Goal: Use online tool/utility: Utilize a website feature to perform a specific function

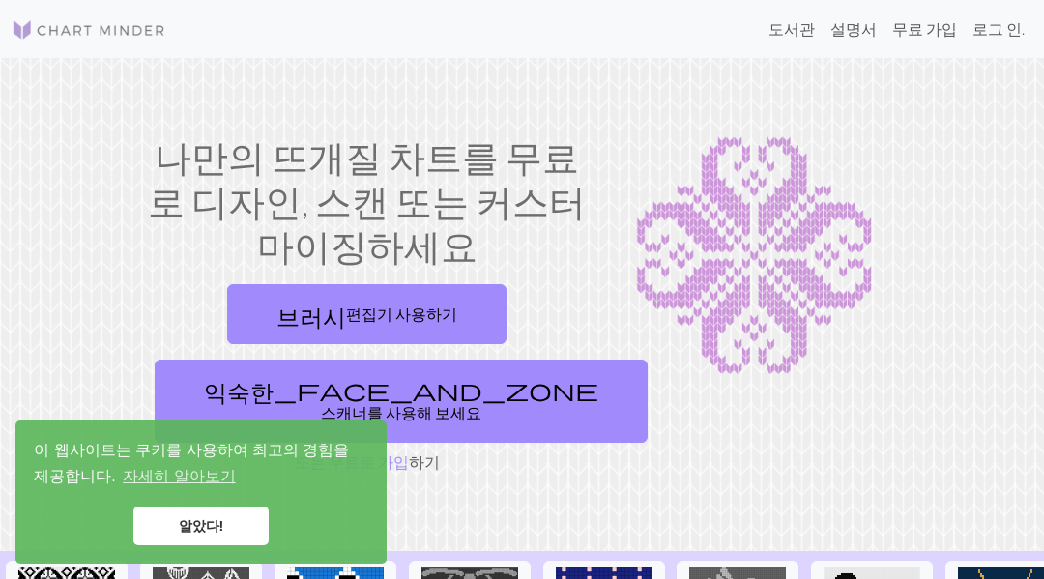
scroll to position [3, 0]
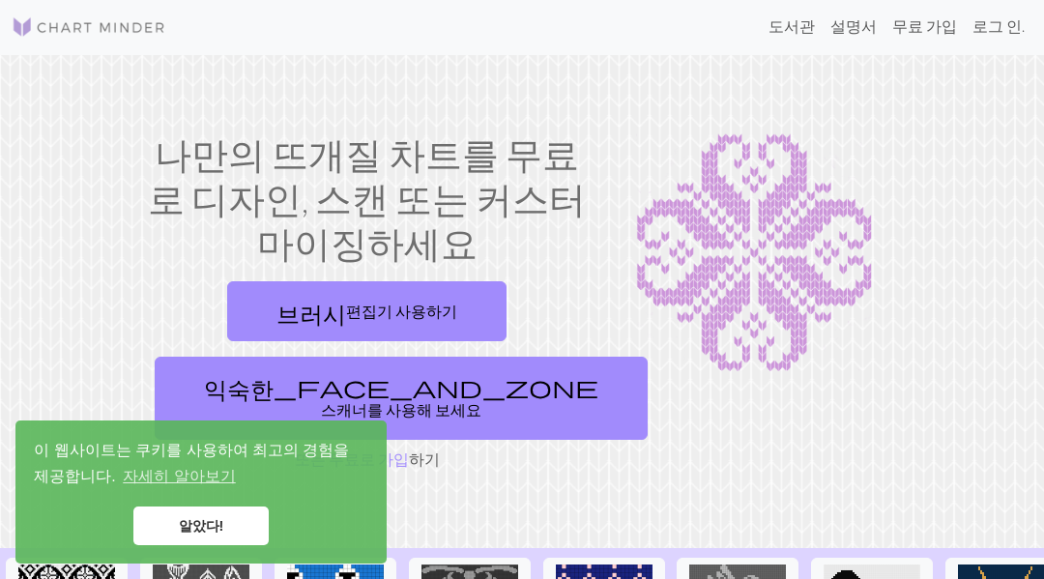
click at [463, 300] on link "브러시 편집기 사용하기" at bounding box center [366, 311] width 279 height 60
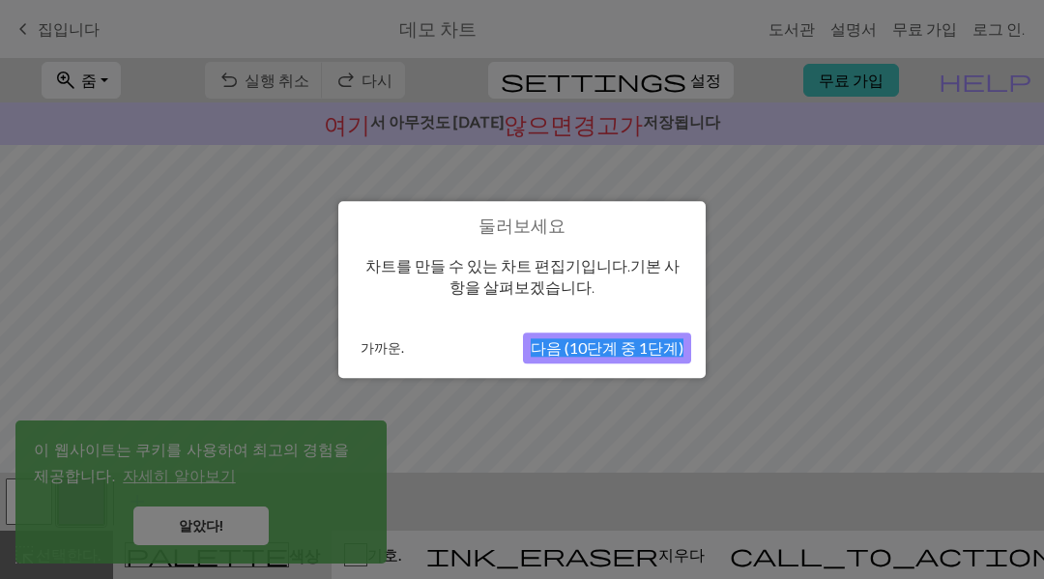
click at [613, 347] on font "다음 (10단계 중 1단계)" at bounding box center [607, 347] width 153 height 18
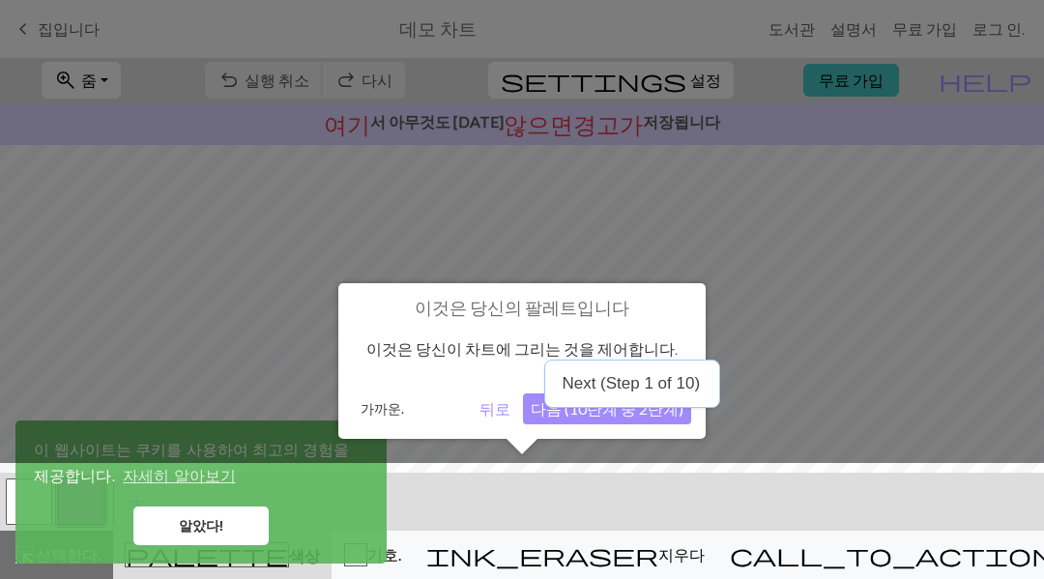
click at [603, 412] on font "다음 (10단계 중 2단계)" at bounding box center [607, 408] width 153 height 18
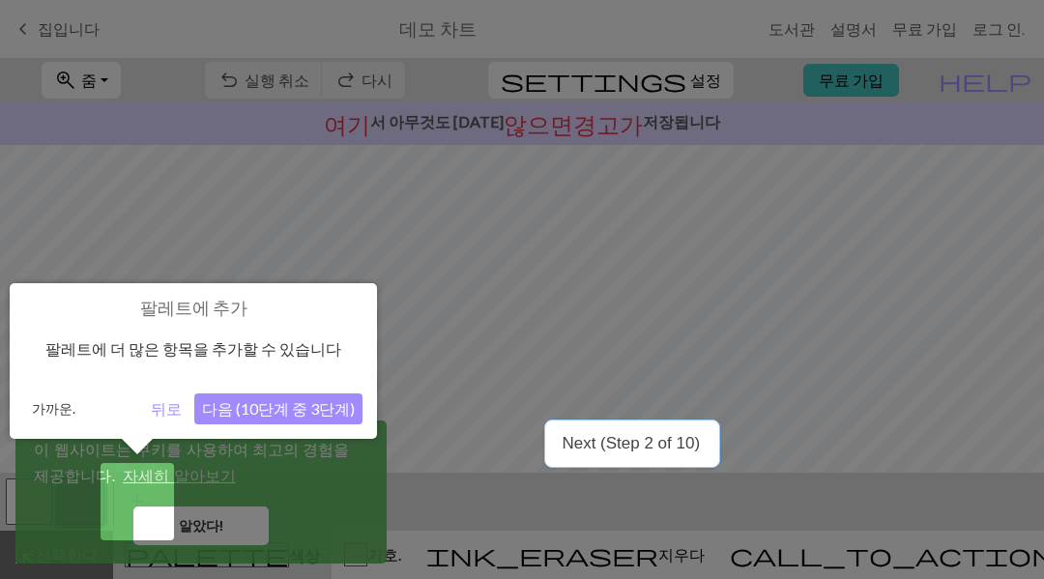
click at [234, 411] on font "다음 (10단계 중 3단계)" at bounding box center [278, 408] width 153 height 18
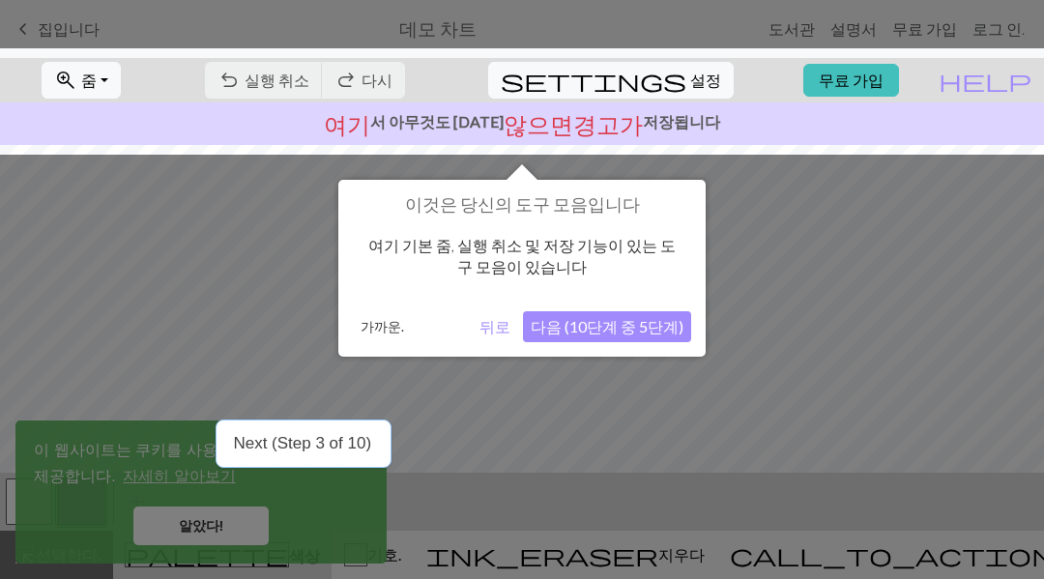
click at [637, 327] on font "다음 (10단계 중 5단계)" at bounding box center [607, 326] width 153 height 18
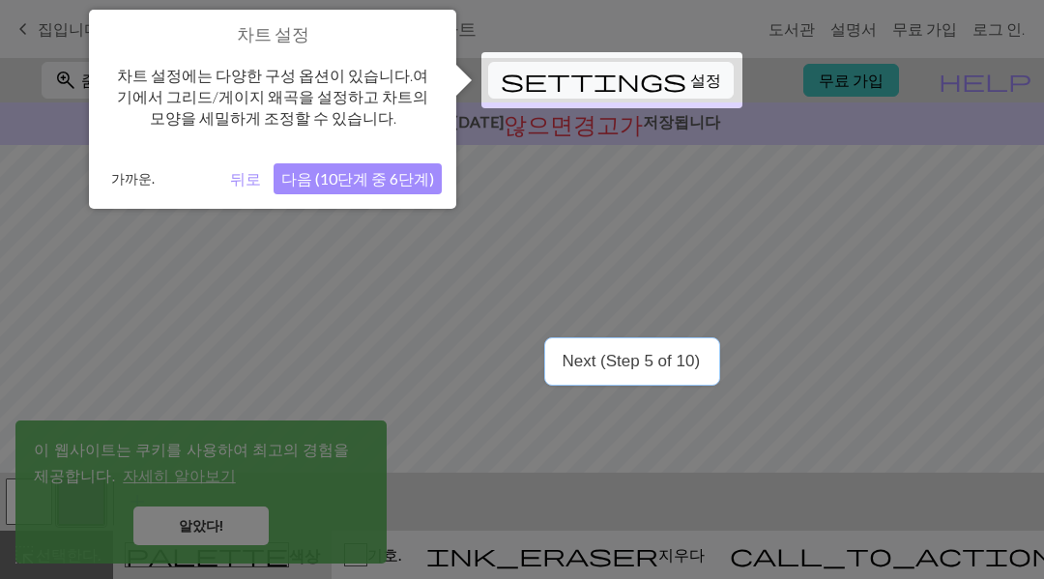
click at [427, 169] on font "다음 (10단계 중 6단계)" at bounding box center [357, 178] width 153 height 18
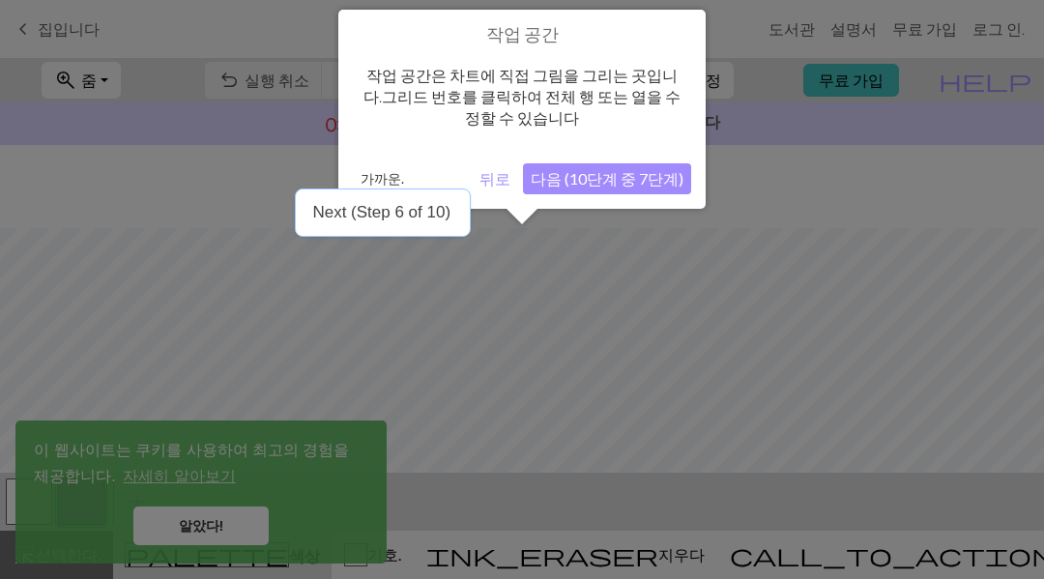
scroll to position [116, 0]
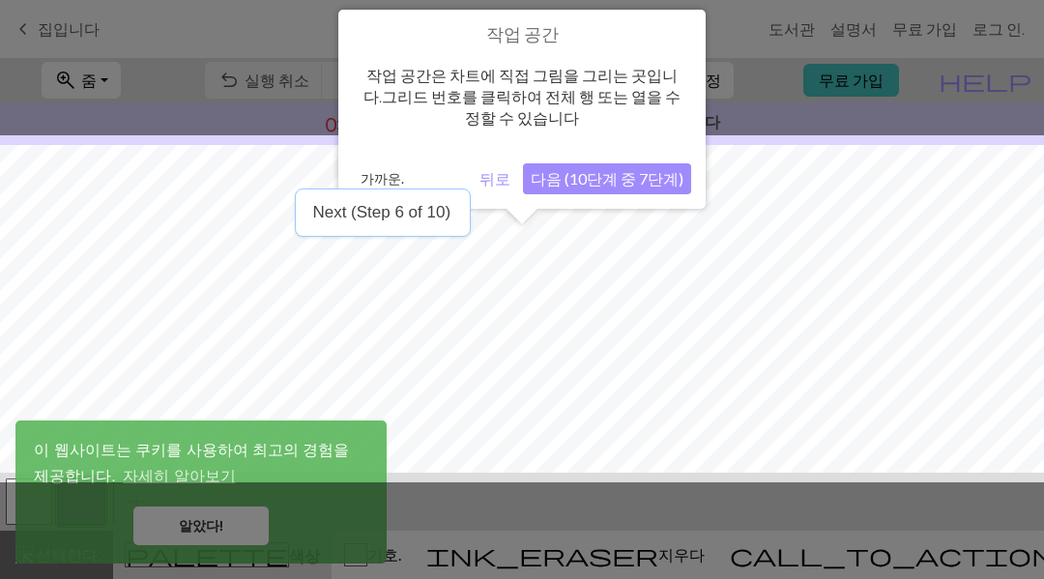
click at [648, 188] on button "다음 (10단계 중 7단계)" at bounding box center [607, 178] width 168 height 31
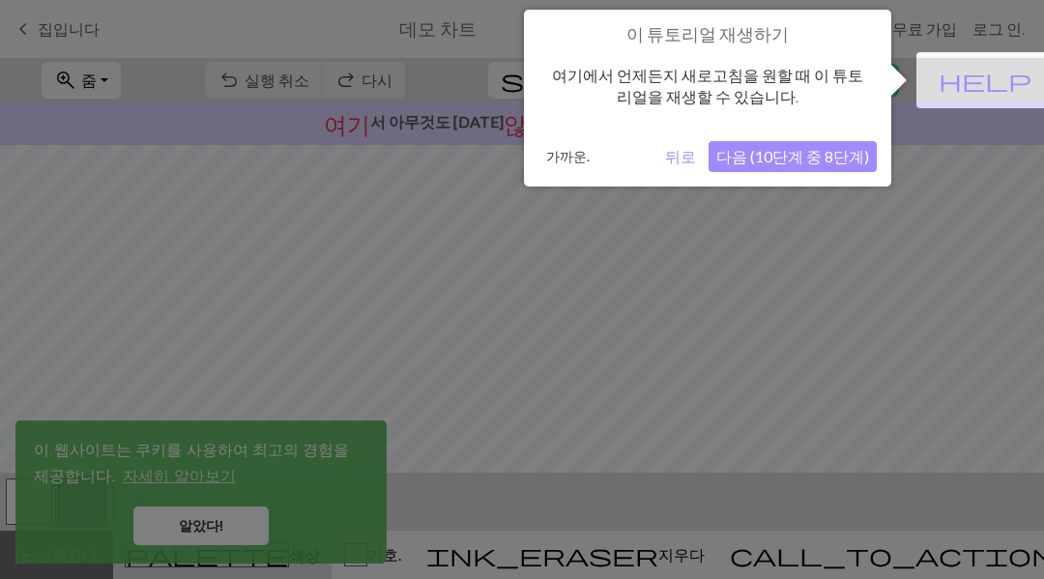
click at [745, 154] on font "다음 (10단계 중 8단계)" at bounding box center [792, 156] width 153 height 18
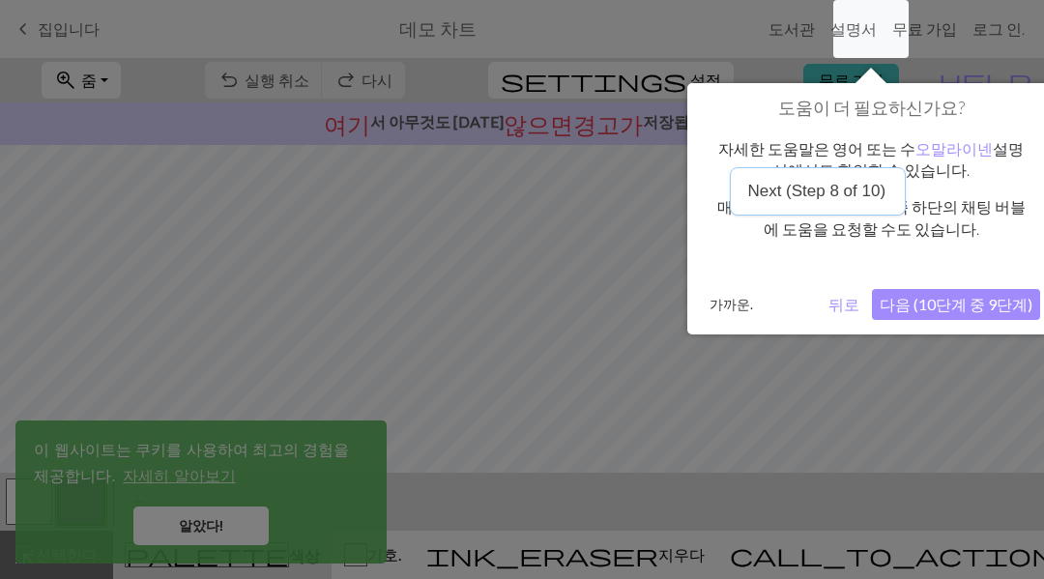
click at [931, 310] on font "다음 (10단계 중 9단계)" at bounding box center [956, 304] width 153 height 18
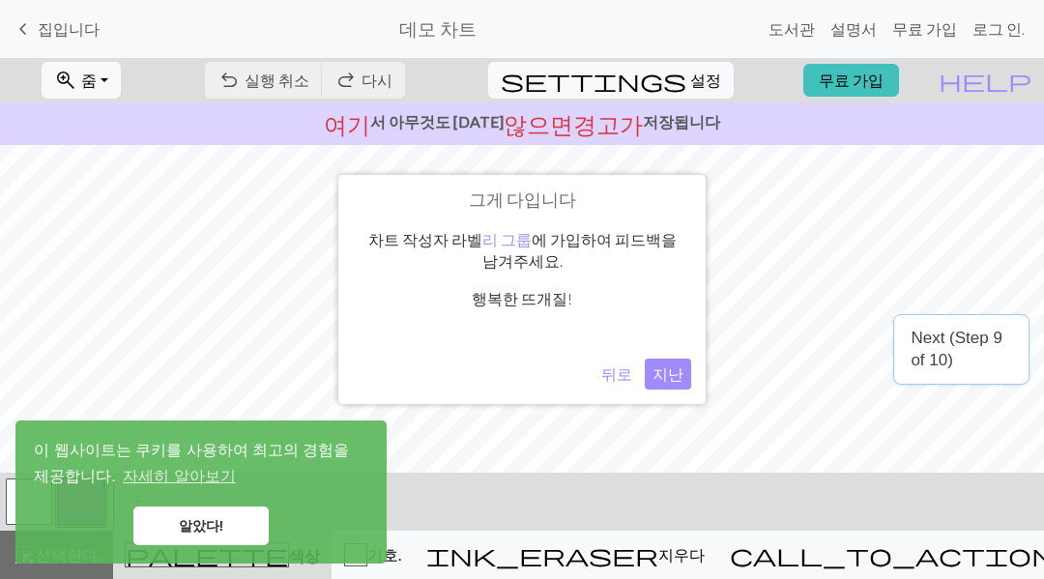
click at [626, 382] on font "뒤로" at bounding box center [616, 373] width 31 height 18
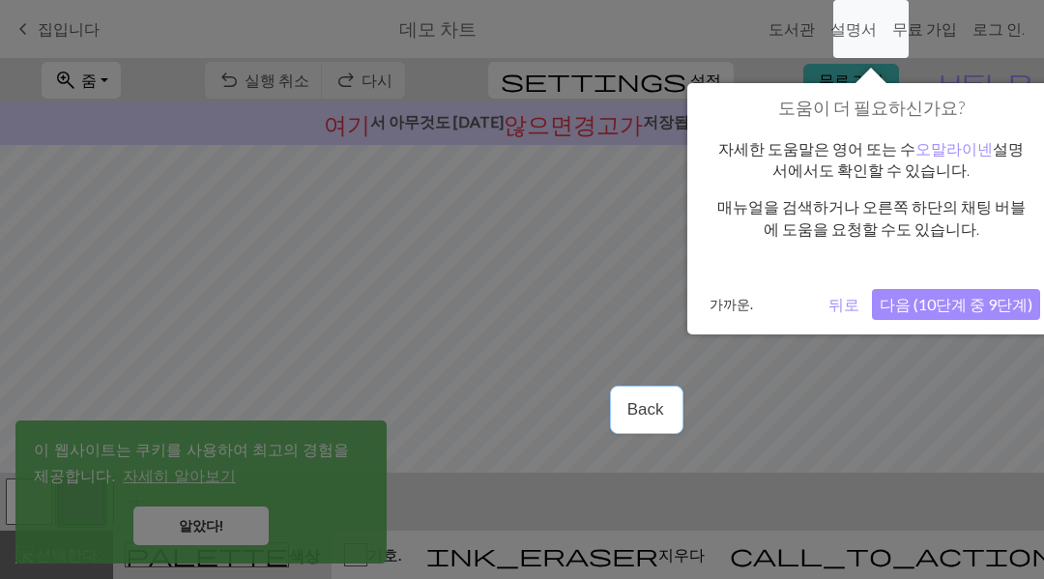
click at [964, 289] on button "다음 (10단계 중 9단계)" at bounding box center [956, 304] width 168 height 31
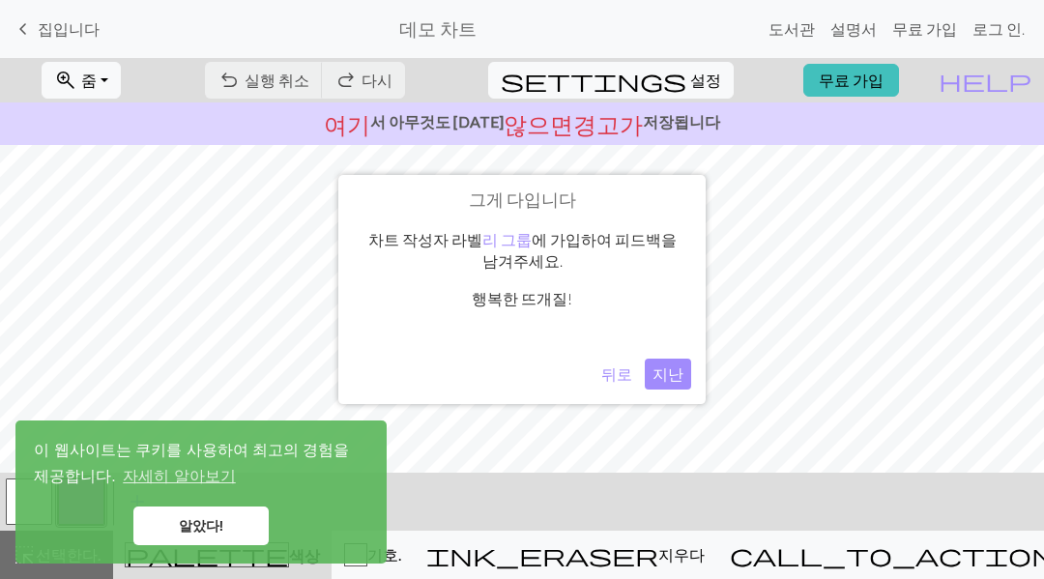
click at [663, 378] on font "지난" at bounding box center [667, 373] width 31 height 18
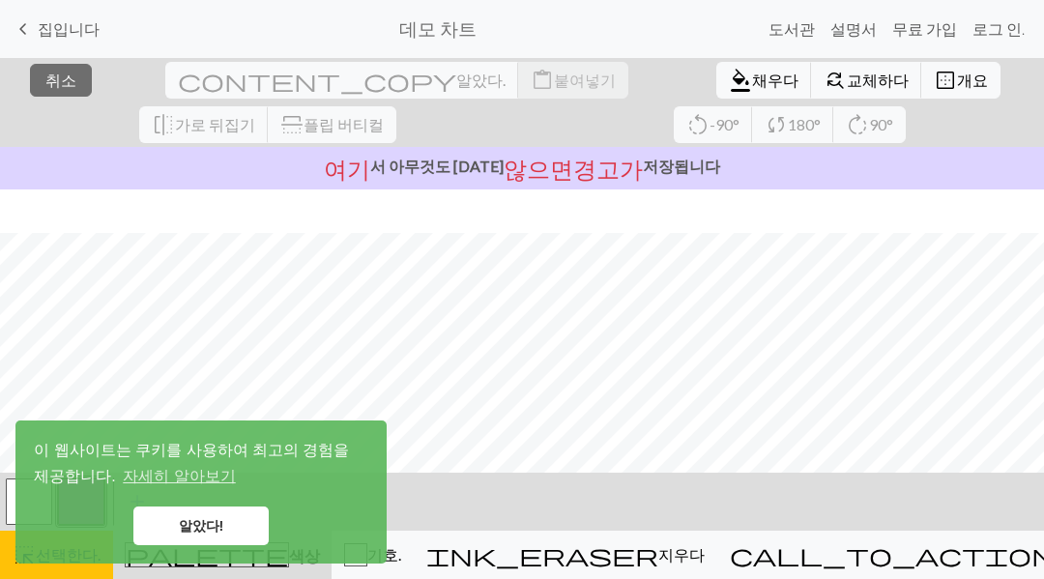
scroll to position [164, 0]
click at [76, 88] on button "close 취소" at bounding box center [61, 80] width 62 height 33
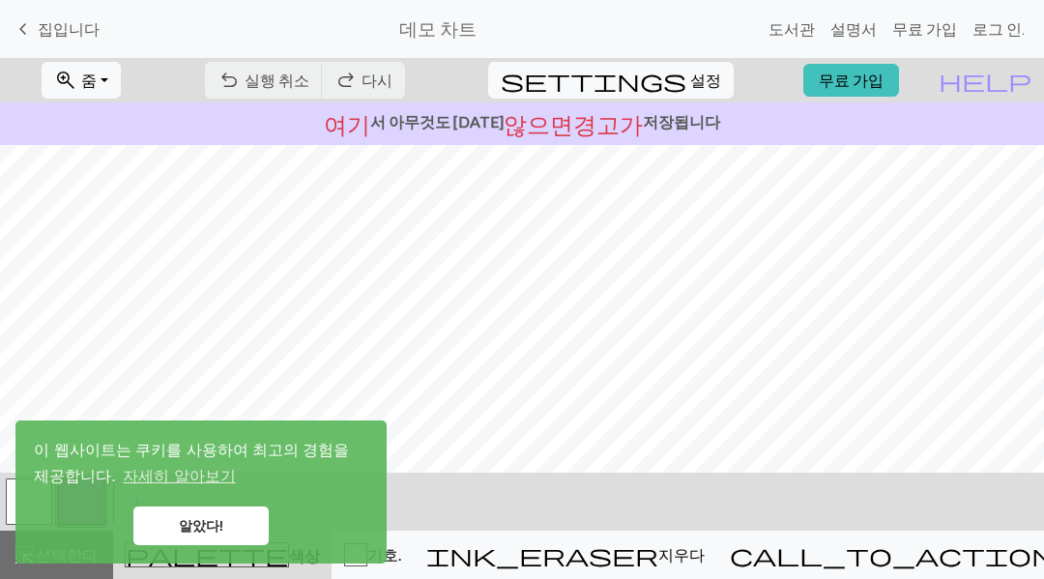
click at [46, 31] on font "집입니다" at bounding box center [69, 28] width 62 height 18
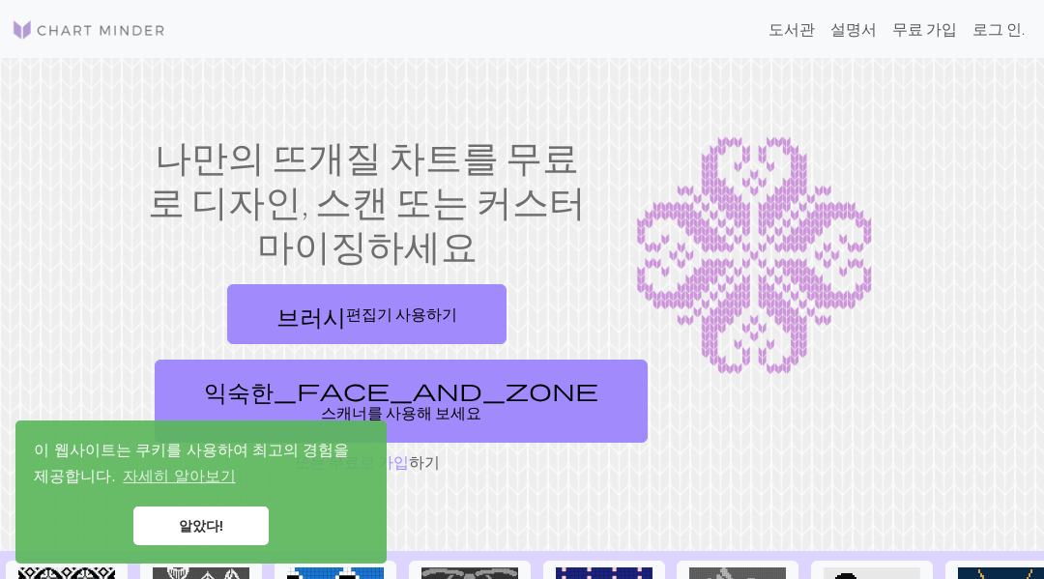
click at [453, 315] on link "브러시 편집기 사용하기" at bounding box center [366, 314] width 279 height 60
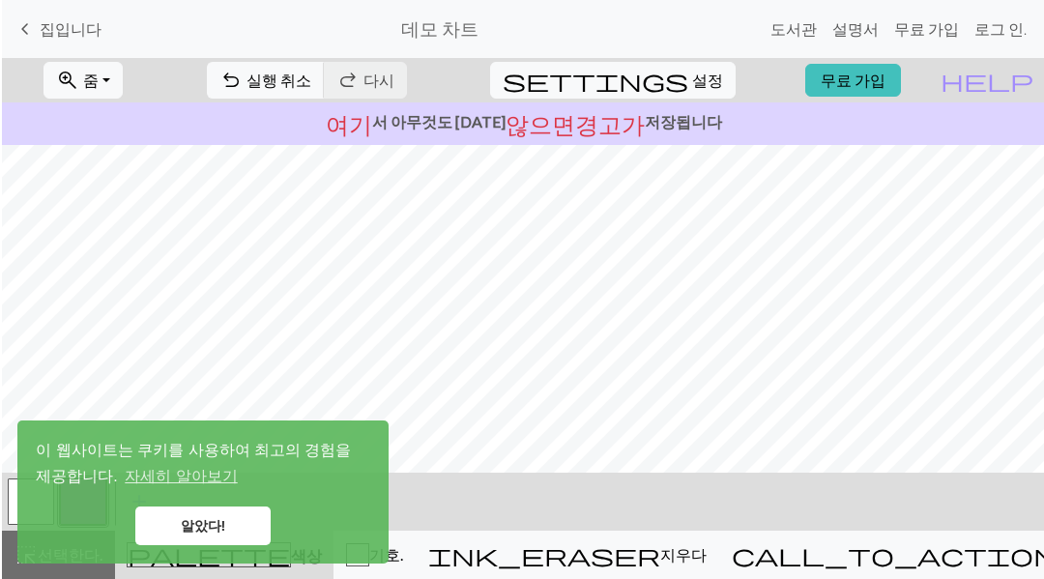
scroll to position [0, 1]
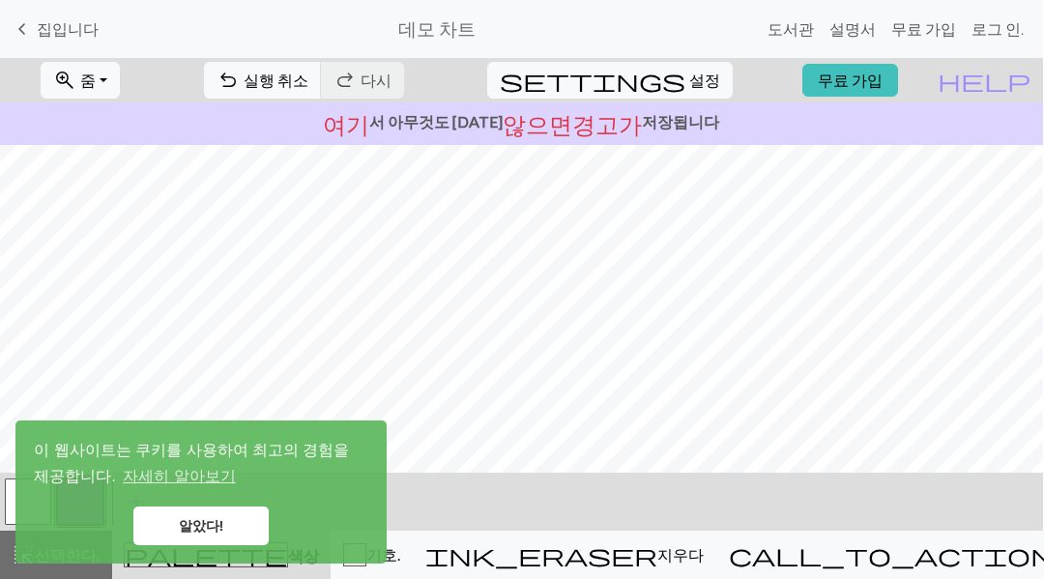
click at [45, 24] on font "집입니다" at bounding box center [68, 28] width 62 height 18
click at [45, 25] on font "집입니다" at bounding box center [68, 28] width 62 height 18
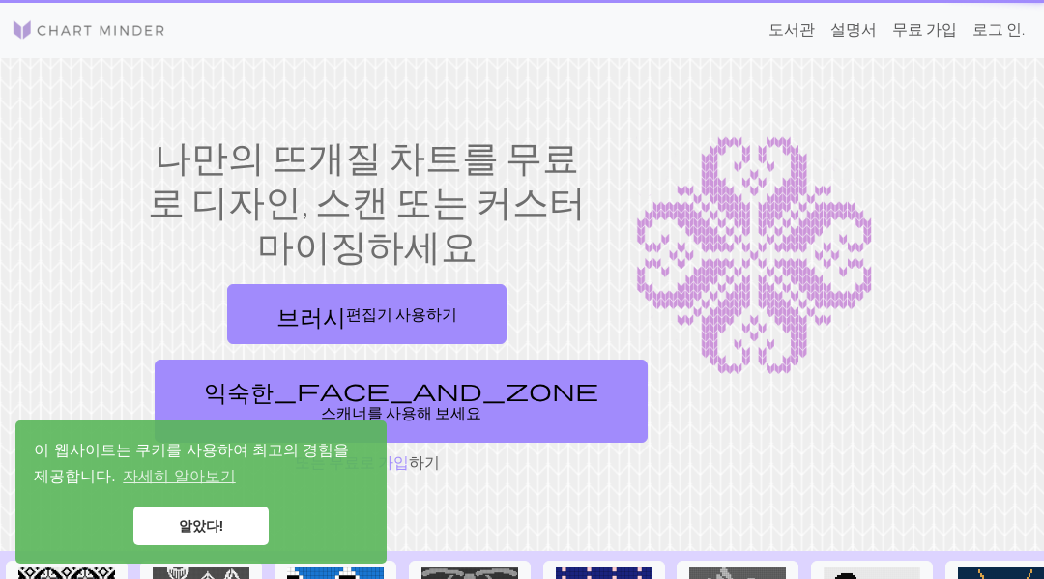
click at [467, 395] on span "익숙한_face_and_zone" at bounding box center [401, 389] width 394 height 27
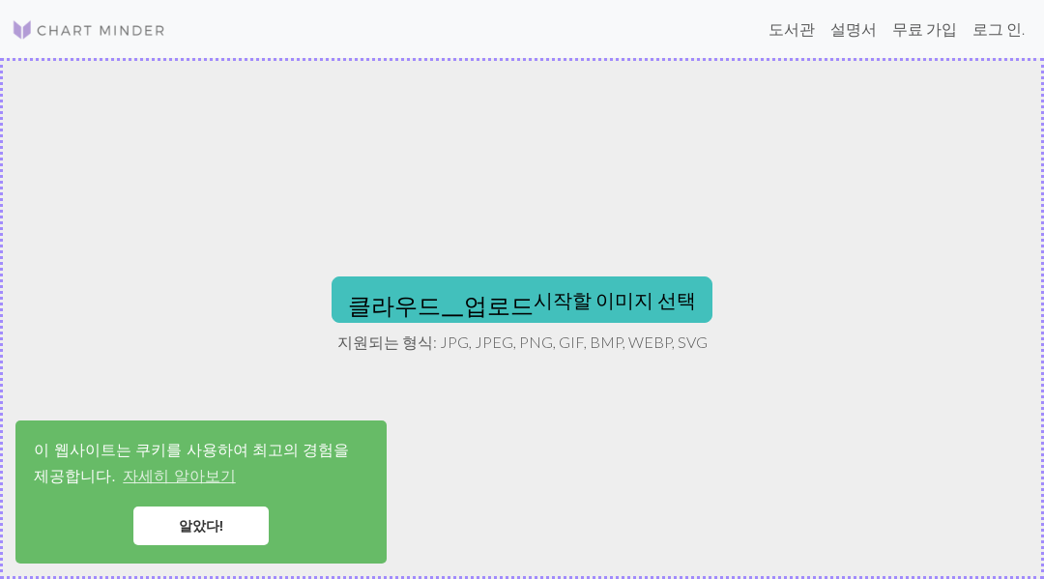
click at [587, 296] on font "클라우드_업로드 시작할 이미지 선택" at bounding box center [522, 299] width 348 height 23
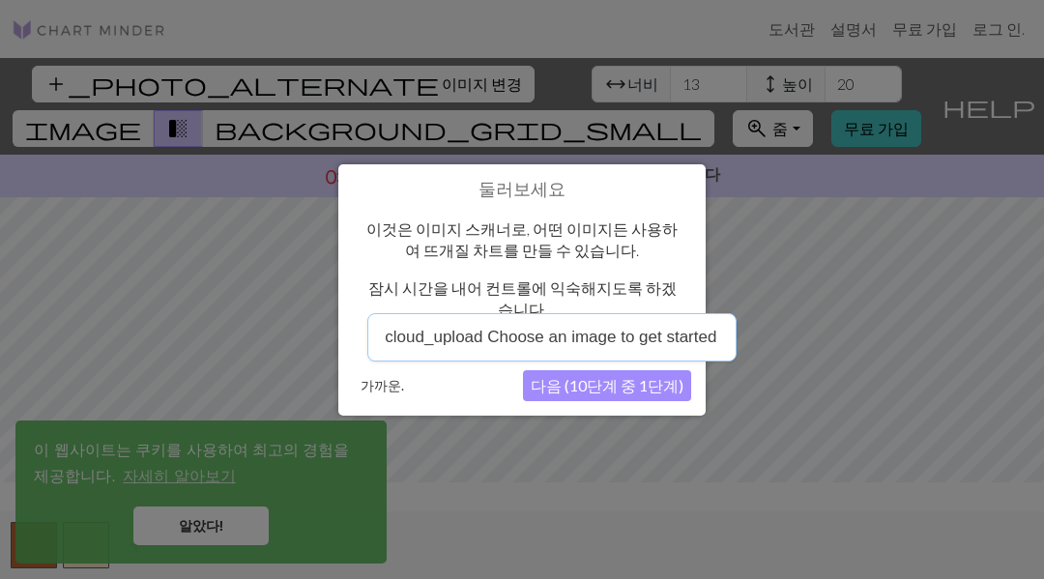
click at [657, 376] on font "다음 (10단계 중 1단계)" at bounding box center [607, 385] width 153 height 18
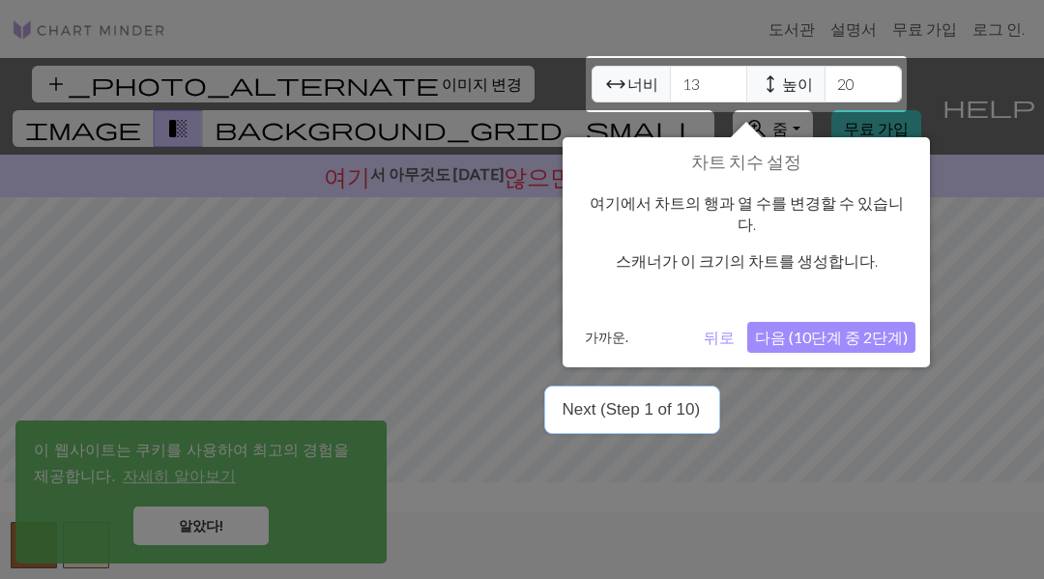
click at [805, 328] on font "다음 (10단계 중 2단계)" at bounding box center [831, 337] width 153 height 18
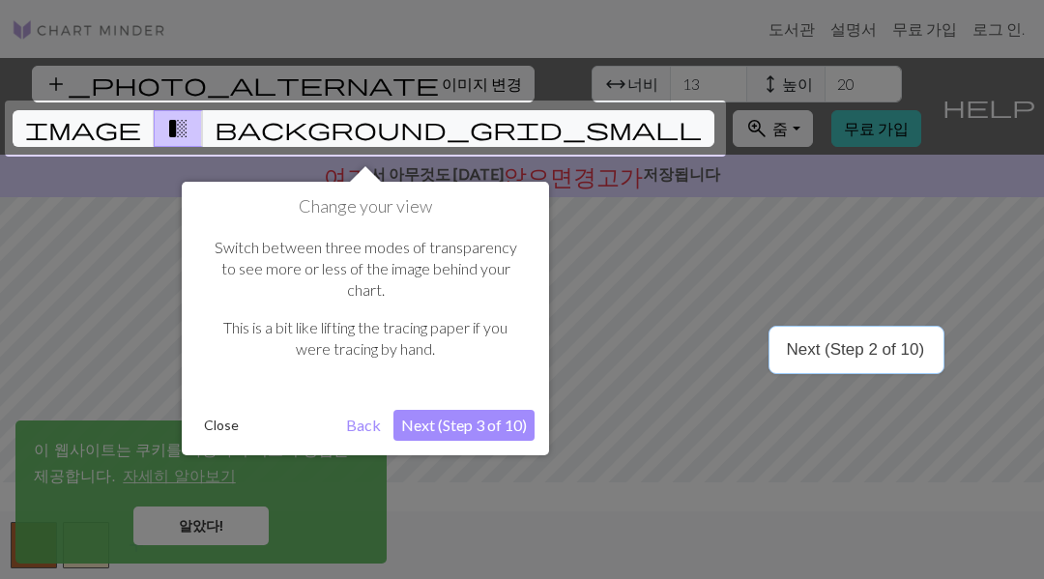
click at [510, 410] on button "Next (Step 3 of 10)" at bounding box center [463, 425] width 141 height 31
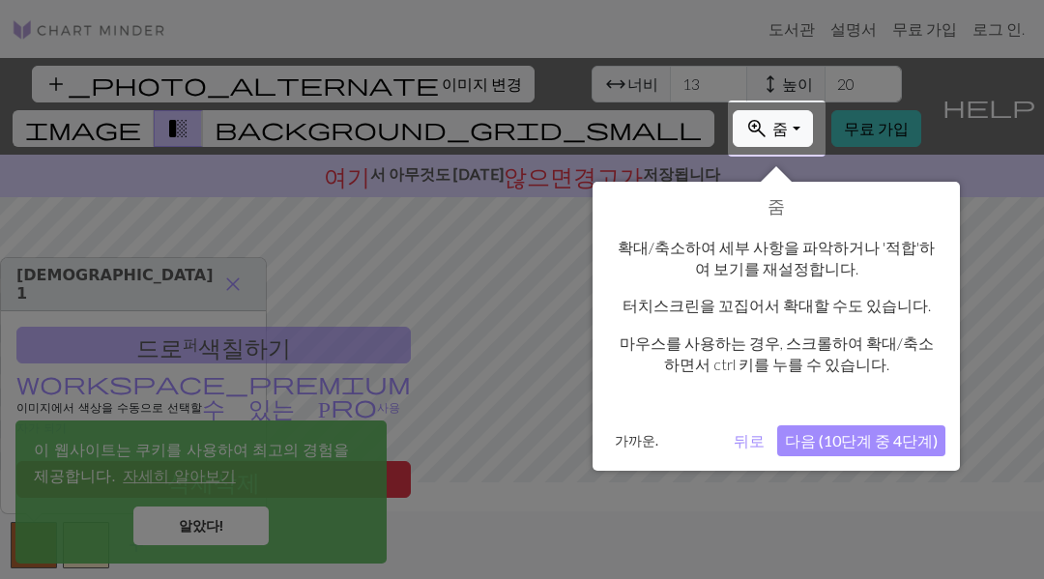
click at [855, 425] on button "다음 (10단계 중 4단계)" at bounding box center [861, 440] width 168 height 31
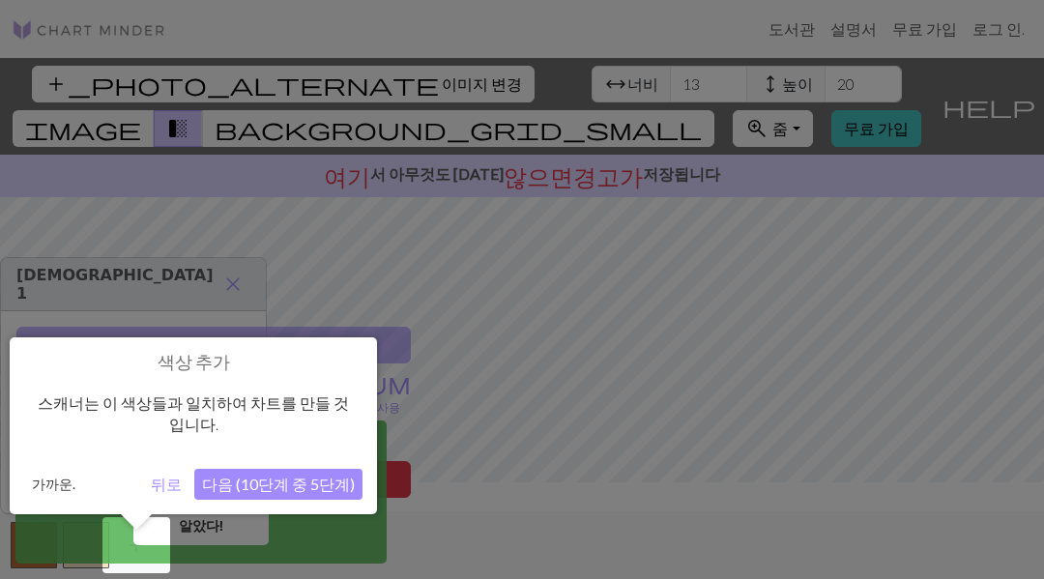
click at [332, 475] on font "다음 (10단계 중 5단계)" at bounding box center [278, 484] width 153 height 18
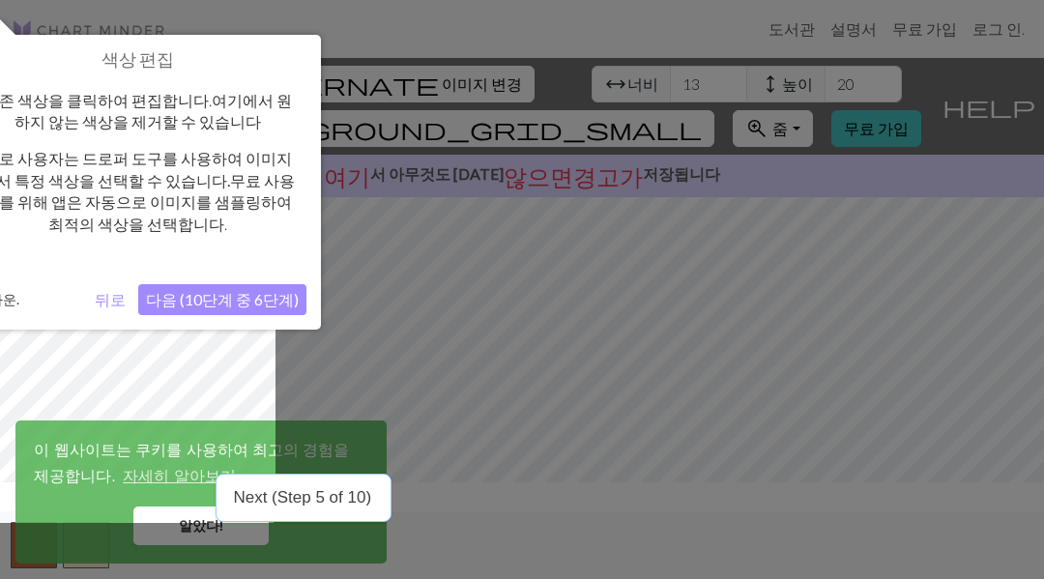
click at [269, 298] on font "다음 (10단계 중 6단계)" at bounding box center [222, 299] width 153 height 18
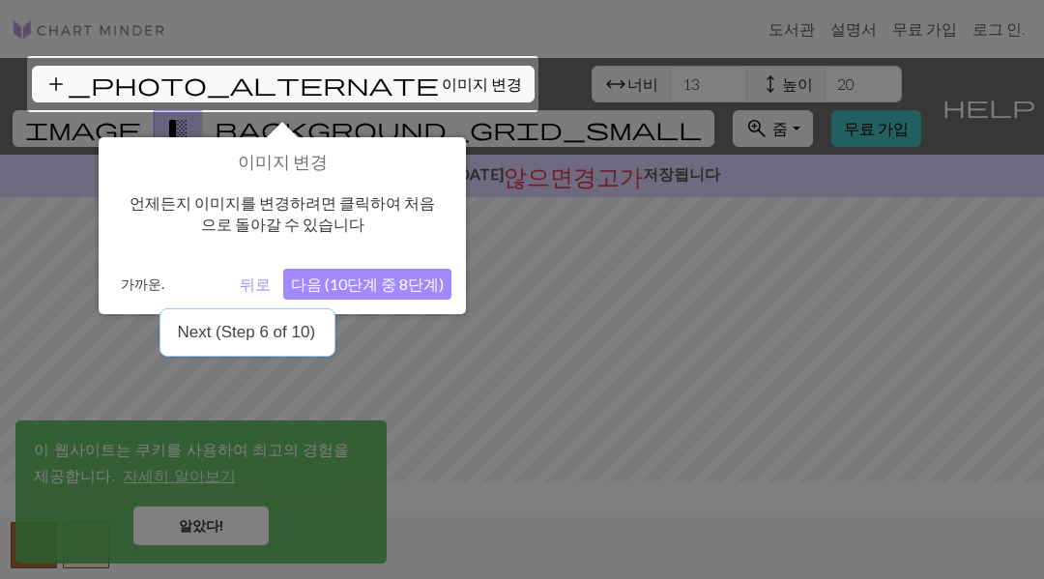
click at [381, 297] on button "다음 (10단계 중 8단계)" at bounding box center [367, 284] width 168 height 31
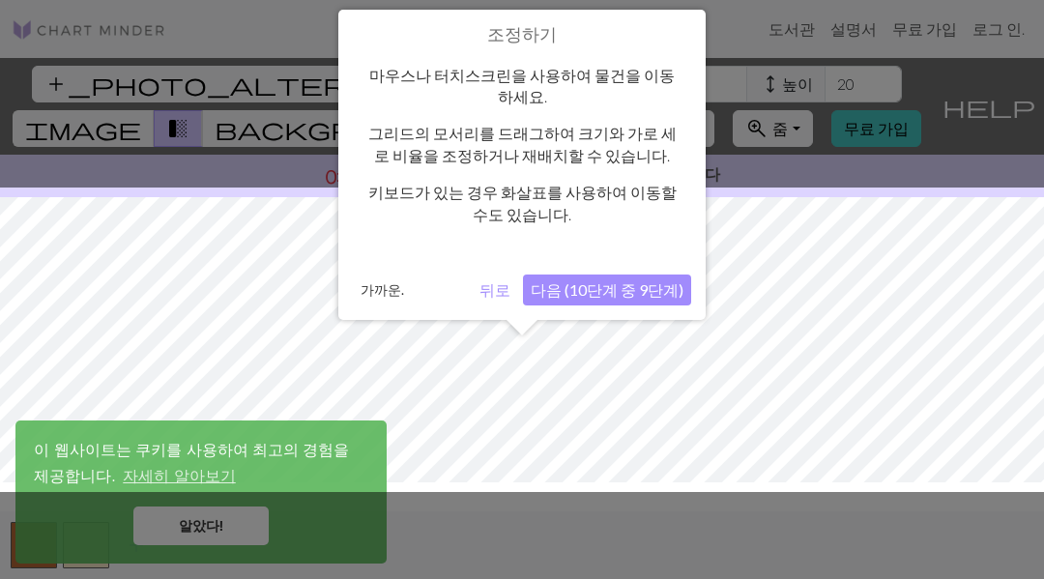
click at [613, 275] on button "다음 (10단계 중 9단계)" at bounding box center [607, 290] width 168 height 31
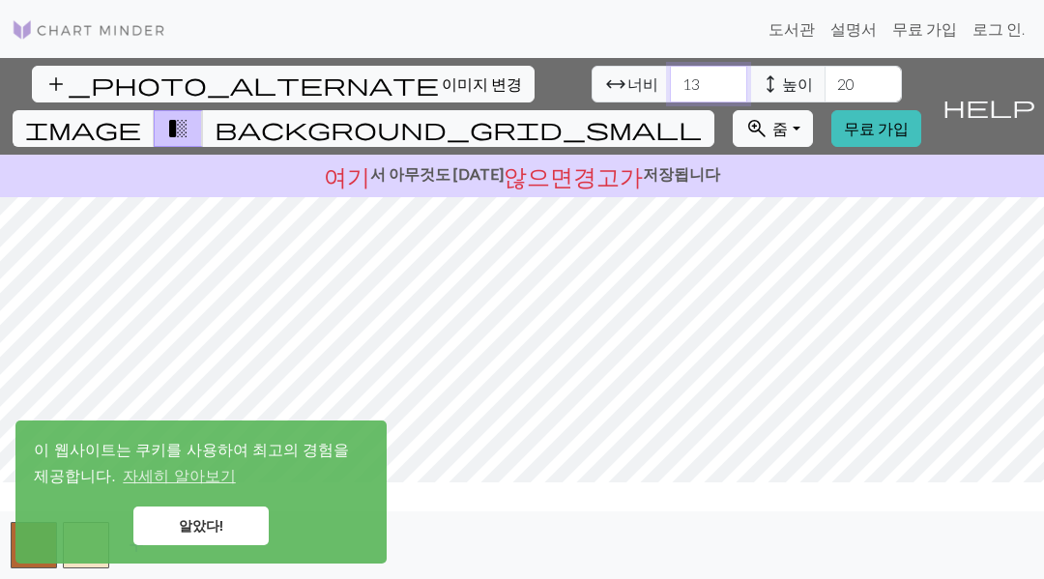
click at [721, 87] on input "13" at bounding box center [708, 84] width 77 height 37
click at [720, 84] on input "13" at bounding box center [708, 84] width 77 height 37
type input "1"
type input "2"
type input "150"
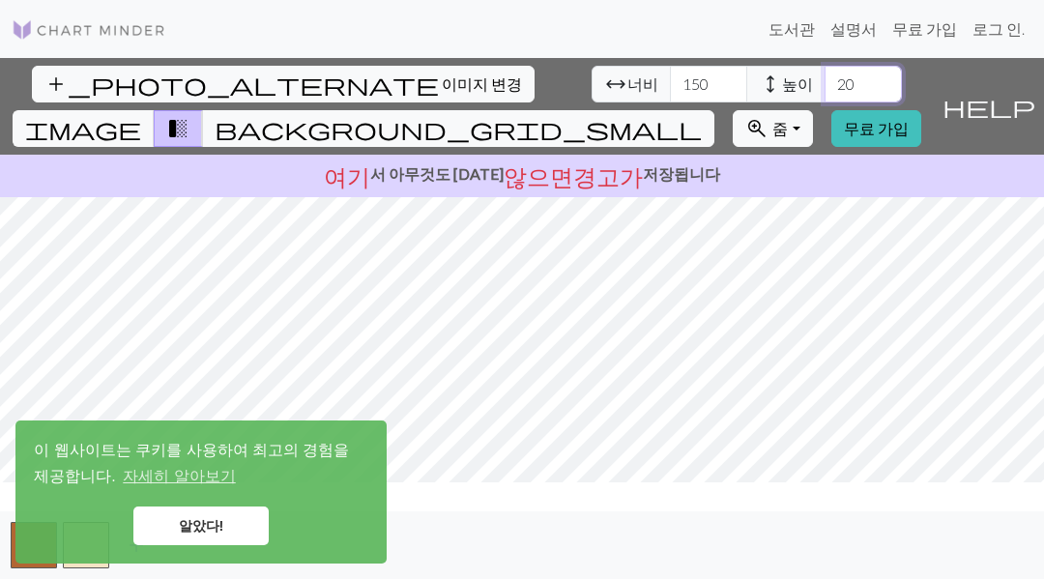
click at [851, 76] on input "20" at bounding box center [863, 84] width 77 height 37
type input "2"
type input "250"
click at [229, 528] on link "알았다!" at bounding box center [200, 526] width 135 height 39
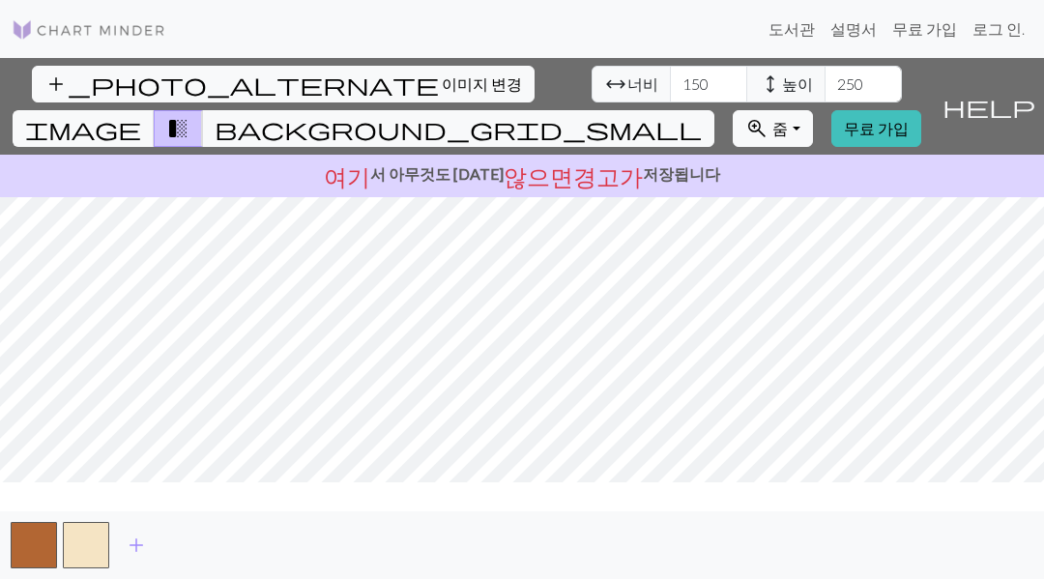
click at [233, 533] on link "알았다!" at bounding box center [200, 526] width 135 height 39
